Goal: Transaction & Acquisition: Subscribe to service/newsletter

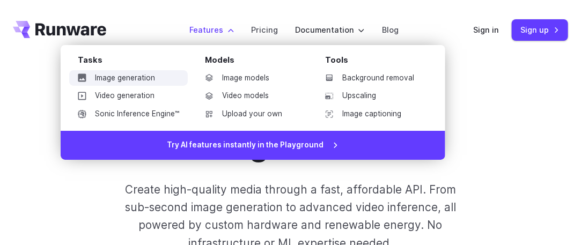
click at [144, 77] on link "Image generation" at bounding box center [128, 78] width 119 height 16
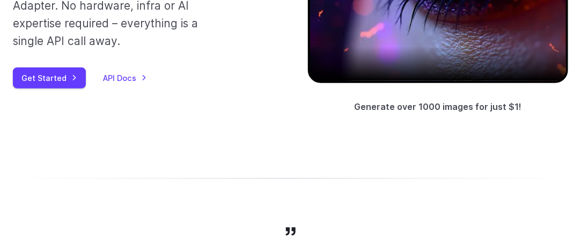
scroll to position [268, 0]
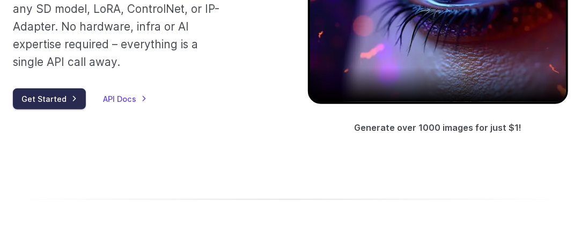
click at [42, 104] on link "Get Started" at bounding box center [49, 99] width 73 height 21
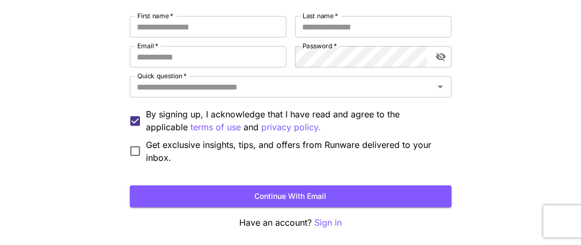
scroll to position [161, 0]
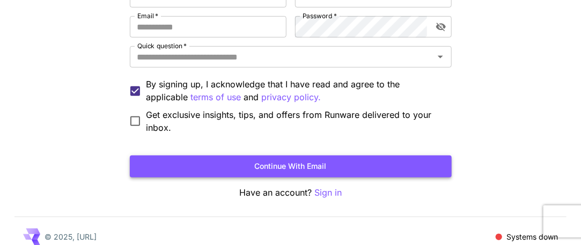
click at [267, 167] on button "Continue with email" at bounding box center [291, 167] width 322 height 22
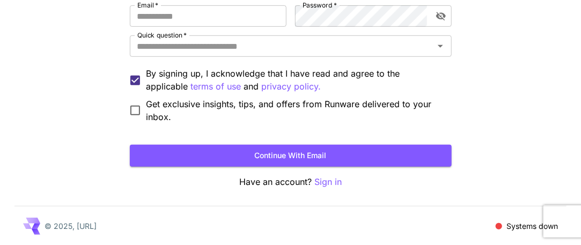
scroll to position [0, 0]
